Goal: Task Accomplishment & Management: Use online tool/utility

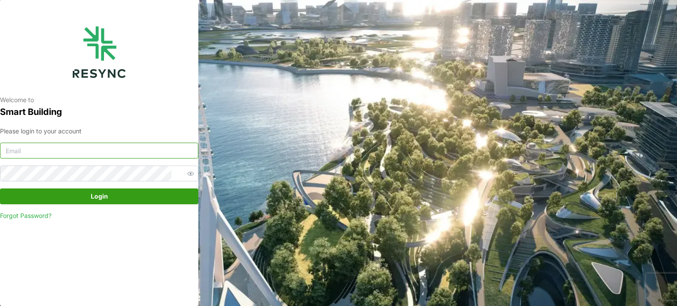
type input "[EMAIL_ADDRESS][DOMAIN_NAME]"
click at [136, 187] on div "Please login to your account serv354@nus.edu.sg Login Forgot Password?" at bounding box center [99, 173] width 198 height 94
click at [148, 193] on span "Login" at bounding box center [99, 196] width 182 height 15
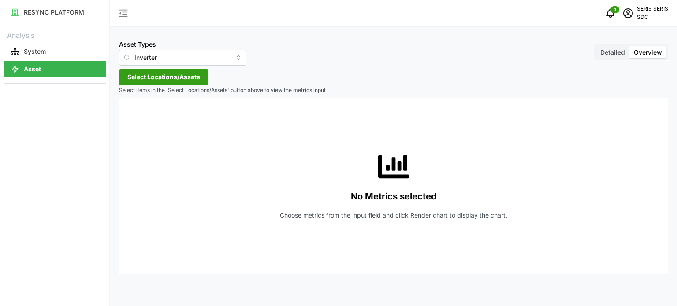
click at [189, 81] on span "Select Locations/Assets" at bounding box center [163, 77] width 73 height 15
click at [141, 119] on span "Select SDC-1" at bounding box center [141, 118] width 6 height 6
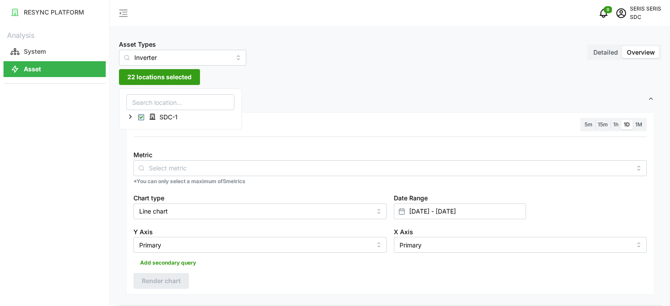
click at [253, 112] on div "Resolution 5m 15m 1h 1D 1M Metric *You can only select a maximum of 5 metrics C…" at bounding box center [390, 203] width 528 height 183
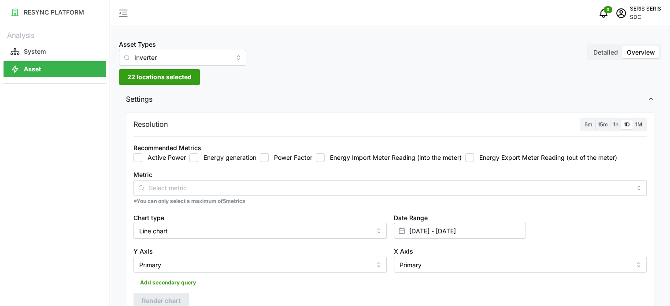
click at [196, 156] on input "Energy generation" at bounding box center [193, 157] width 9 height 9
checkbox input "true"
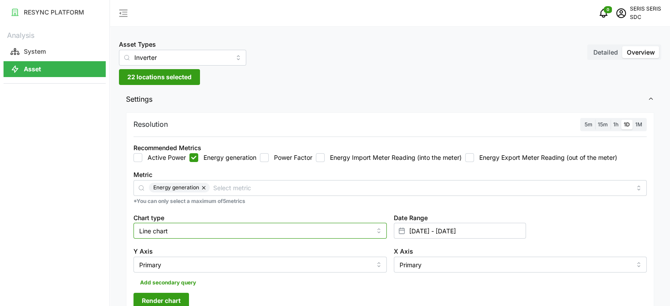
click at [273, 227] on input "Line chart" at bounding box center [259, 231] width 253 height 16
click at [235, 262] on div "Bar chart" at bounding box center [260, 266] width 249 height 15
type input "Bar chart"
click at [171, 297] on span "Render chart" at bounding box center [161, 300] width 39 height 15
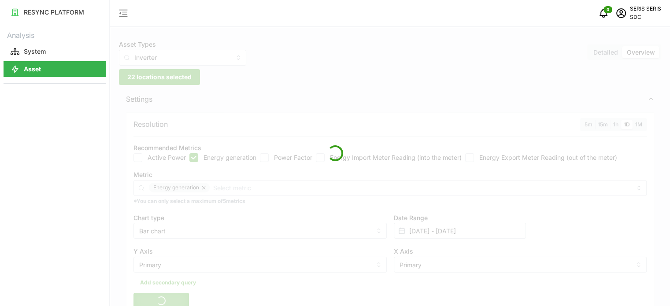
scroll to position [220, 0]
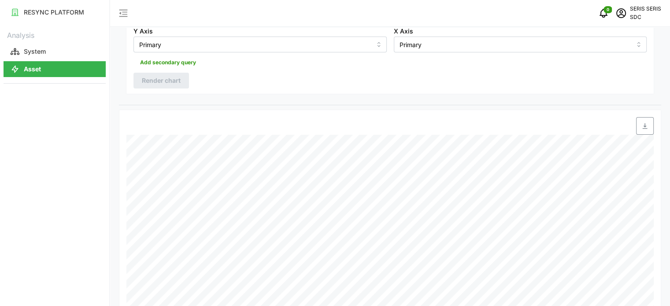
click at [652, 125] on span "button" at bounding box center [645, 126] width 17 height 17
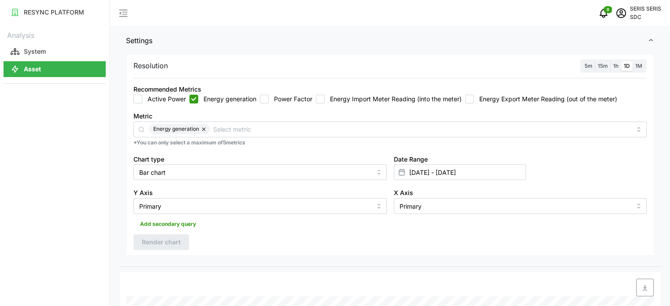
scroll to position [44, 0]
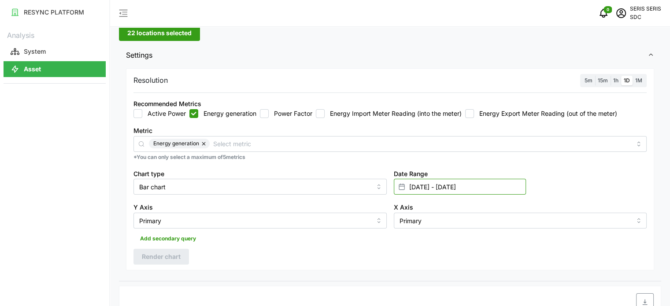
click at [469, 183] on input "[DATE] - [DATE]" at bounding box center [460, 187] width 132 height 16
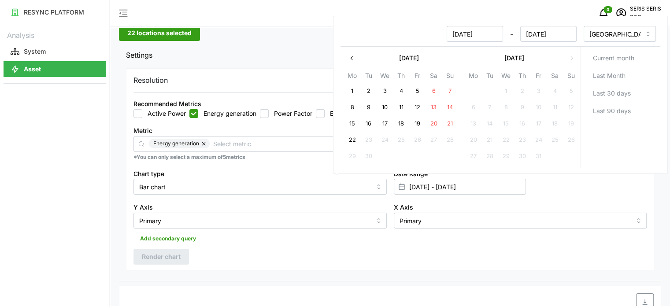
click at [342, 140] on div "[DATE] Mo Tu We Th Fr Sa Su 1 2 3 4 5 6 7 8 9 10 11 12 13 14 15 16 17 18 19 20 …" at bounding box center [461, 108] width 240 height 122
click at [343, 139] on div "[DATE] Mo Tu We Th Fr Sa Su 1 2 3 4 5 6 7 8 9 10 11 12 13 14 15 16 17 18 19 20 …" at bounding box center [461, 108] width 240 height 122
click at [349, 141] on button "22" at bounding box center [352, 141] width 16 height 16
type input "[DATE] - [DATE]"
type input "[DATE]"
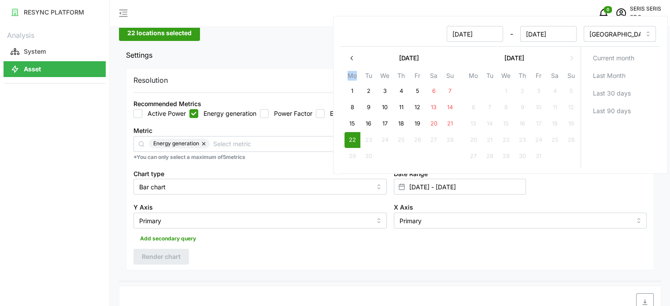
click at [350, 139] on button "22" at bounding box center [352, 141] width 16 height 16
type input "[DATE] - [DATE]"
type input "[DATE]"
click at [328, 239] on div "Add secondary query" at bounding box center [389, 237] width 513 height 17
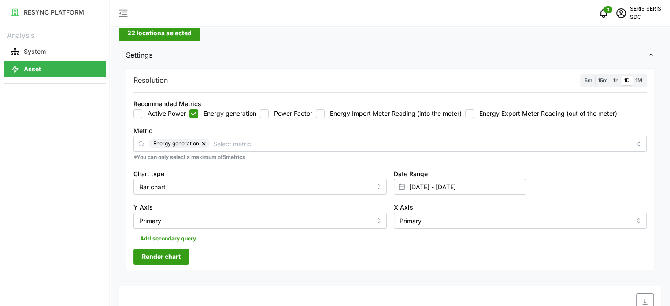
click at [185, 258] on button "Render chart" at bounding box center [161, 257] width 56 height 16
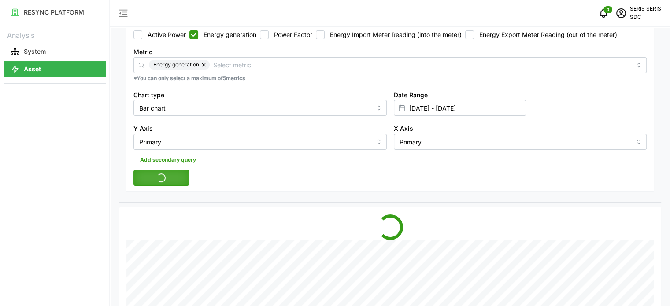
scroll to position [176, 0]
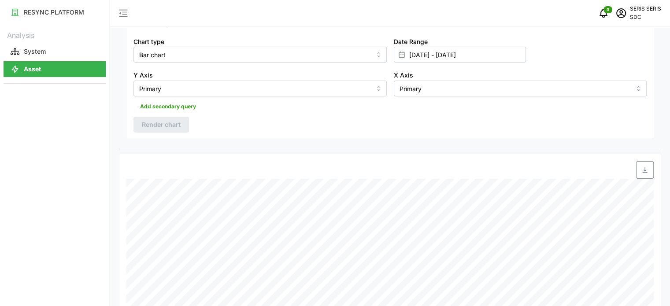
click at [645, 176] on span "button" at bounding box center [645, 170] width 17 height 17
